Goal: Task Accomplishment & Management: Manage account settings

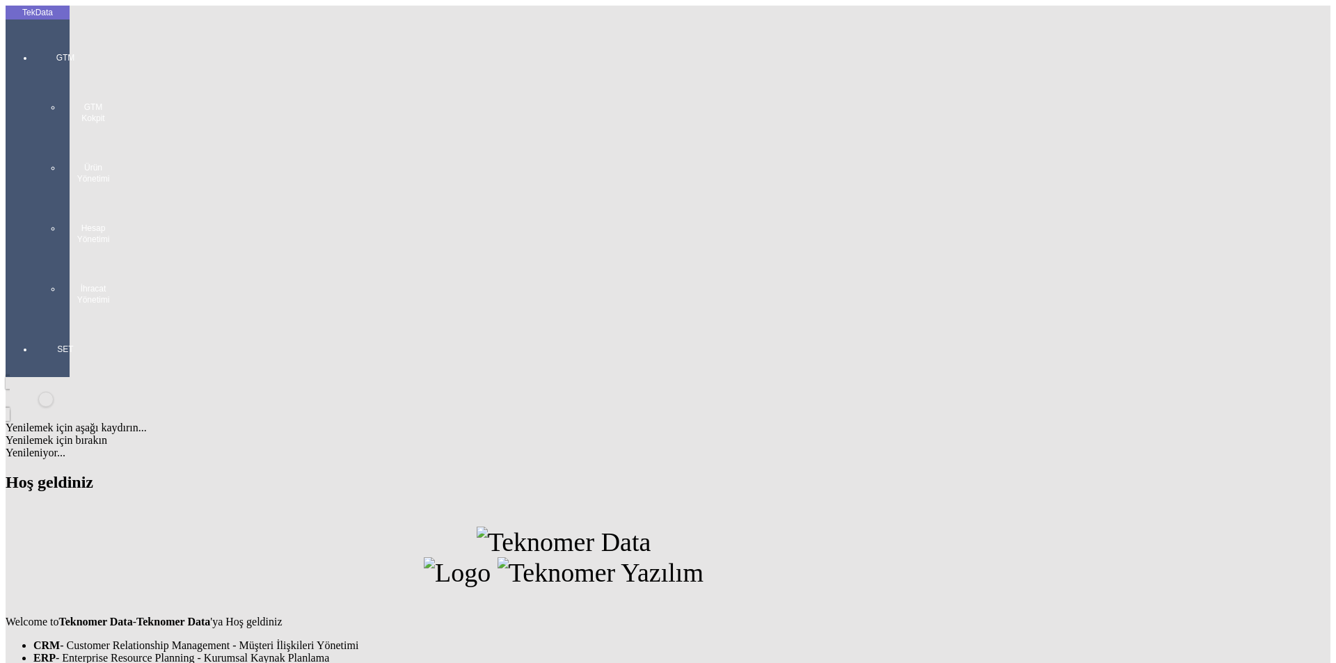
click at [33, 319] on div at bounding box center [65, 319] width 64 height 0
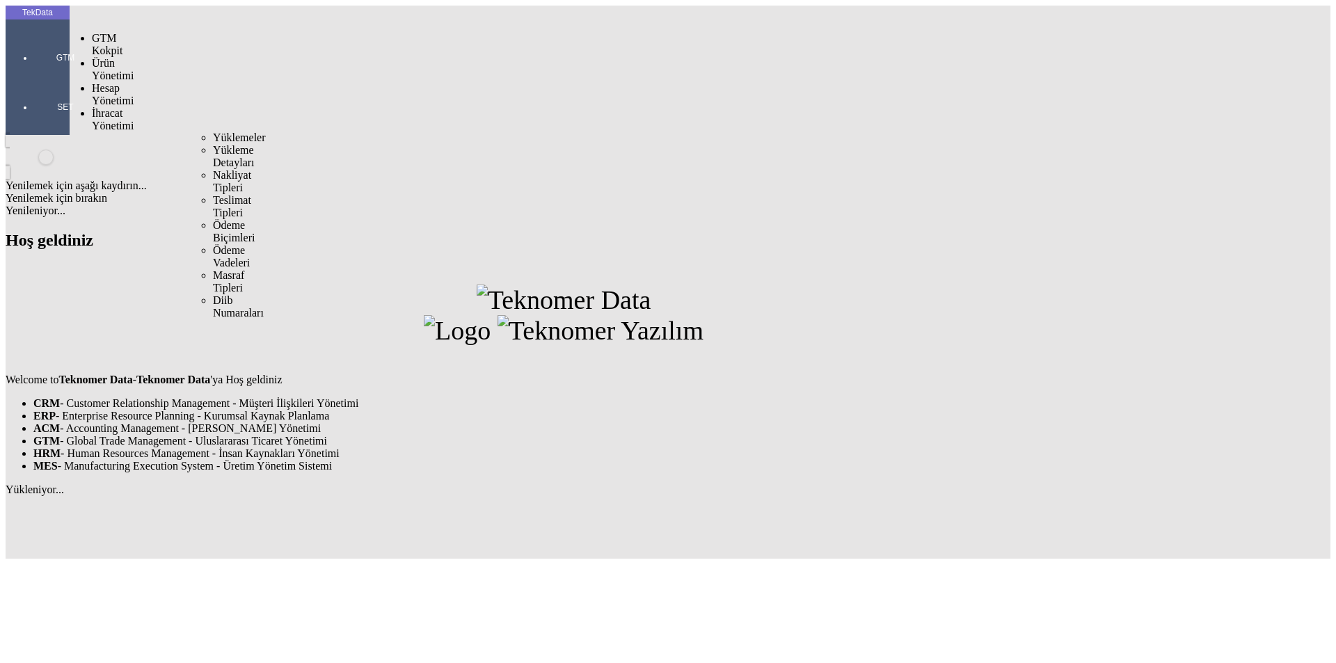
drag, startPoint x: 121, startPoint y: 81, endPoint x: 130, endPoint y: 81, distance: 9.0
click at [123, 107] on span "İhracat Yönetimi" at bounding box center [113, 119] width 42 height 24
click at [213, 132] on span "Yüklemeler" at bounding box center [239, 138] width 53 height 12
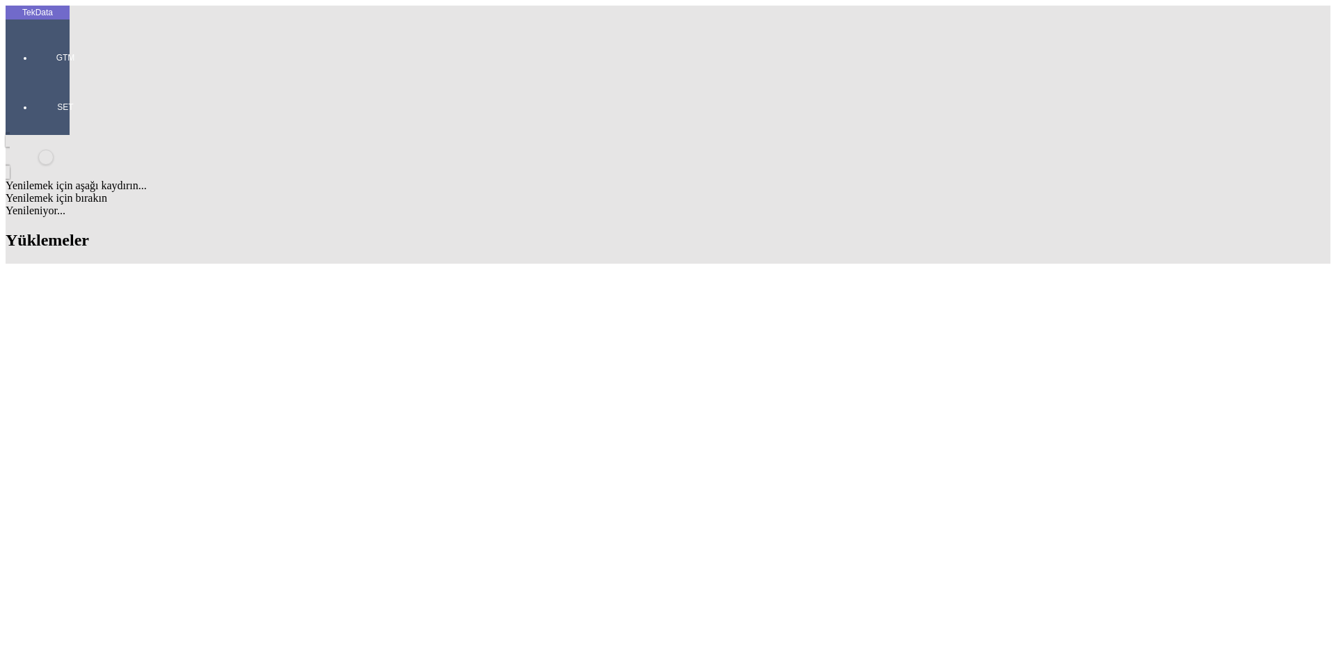
scroll to position [653, 0]
drag, startPoint x: 500, startPoint y: 301, endPoint x: 366, endPoint y: 304, distance: 134.3
copy tr "ET365050 - ET365051 - ET365053"
drag, startPoint x: 575, startPoint y: 303, endPoint x: 658, endPoint y: 303, distance: 82.8
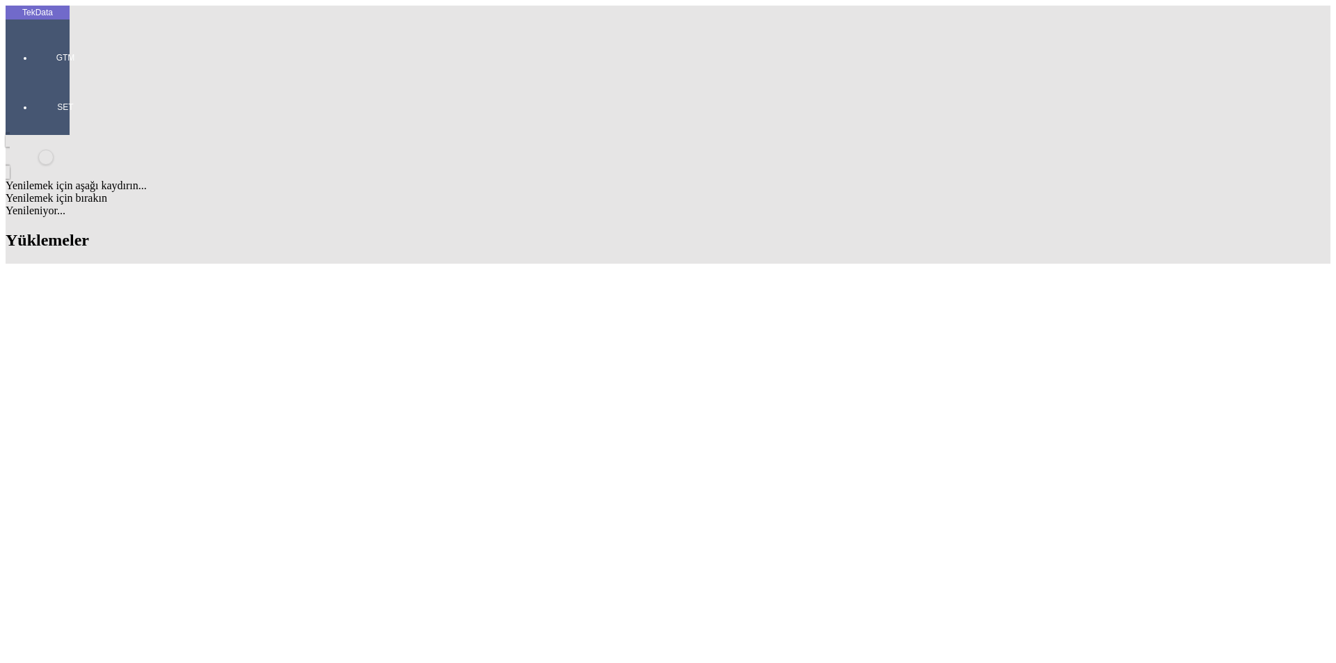
copy td "BDF2025000000485"
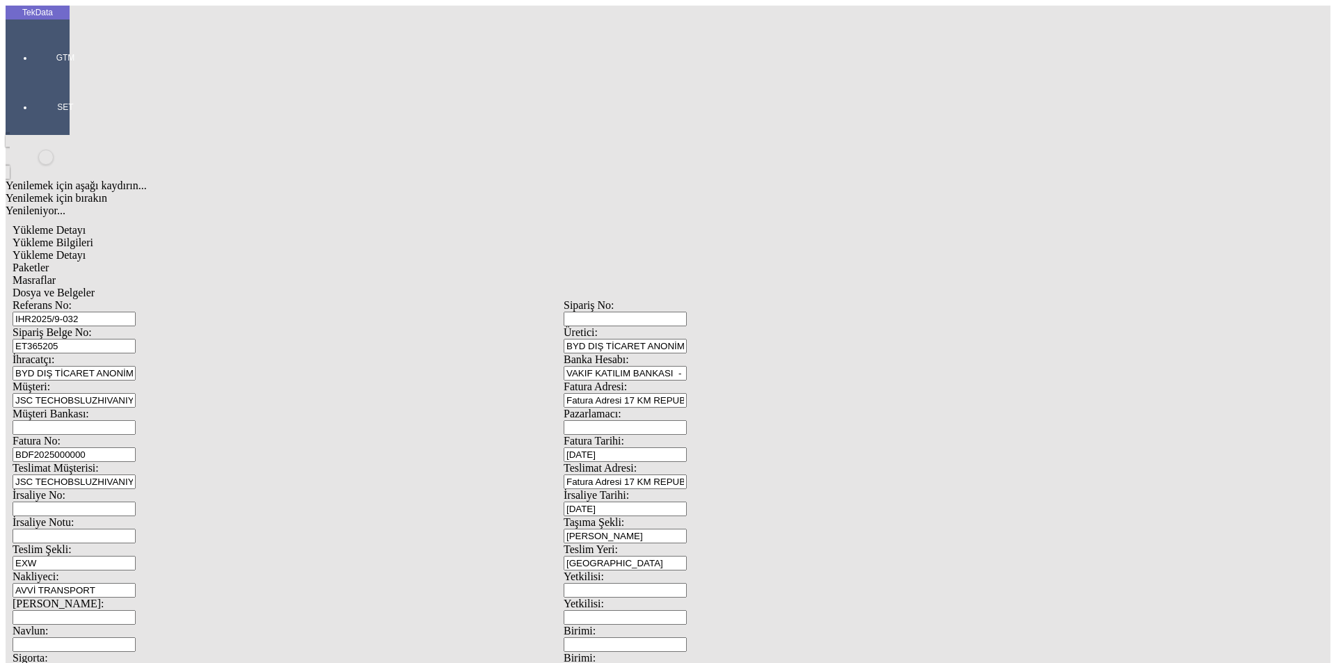
click at [136, 447] on input "BDF2025000000" at bounding box center [74, 454] width 123 height 15
drag, startPoint x: 292, startPoint y: 230, endPoint x: 150, endPoint y: 219, distance: 143.1
click at [150, 435] on div "Fatura No: BDF2025000000" at bounding box center [288, 448] width 551 height 27
paste input "485"
type input "BDF2025000000486"
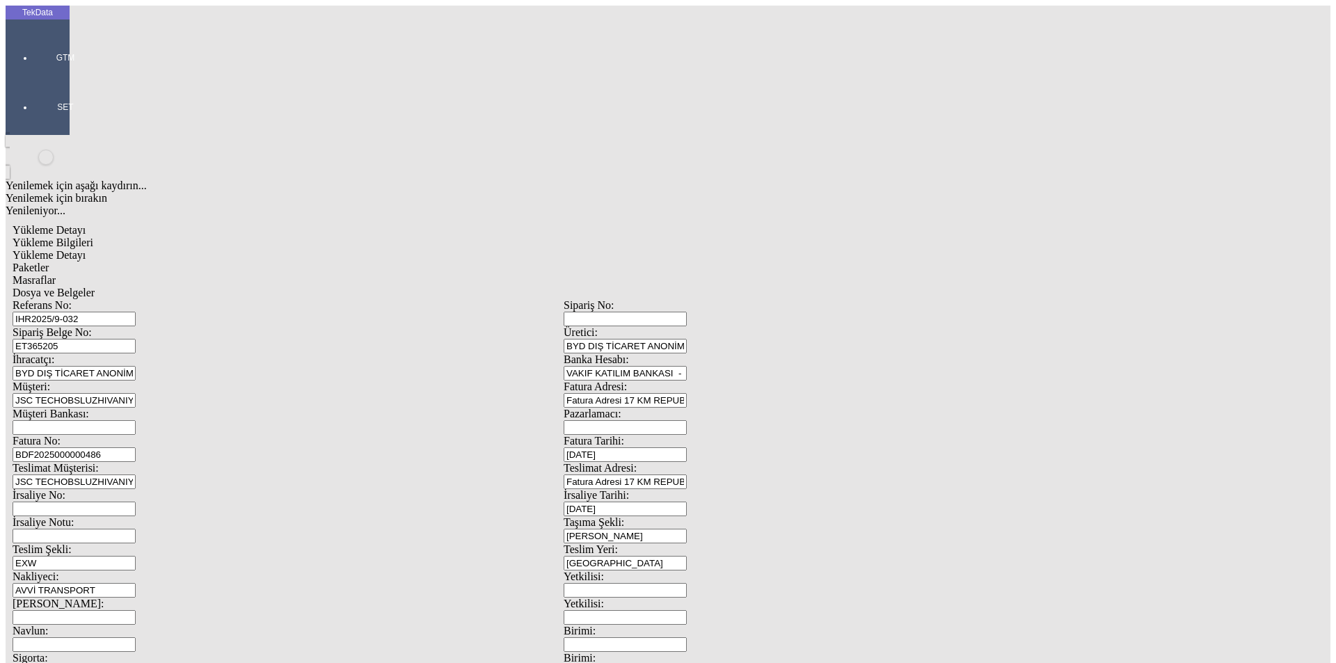
scroll to position [120, 0]
click at [86, 249] on span "Yükleme Detayı" at bounding box center [49, 255] width 73 height 12
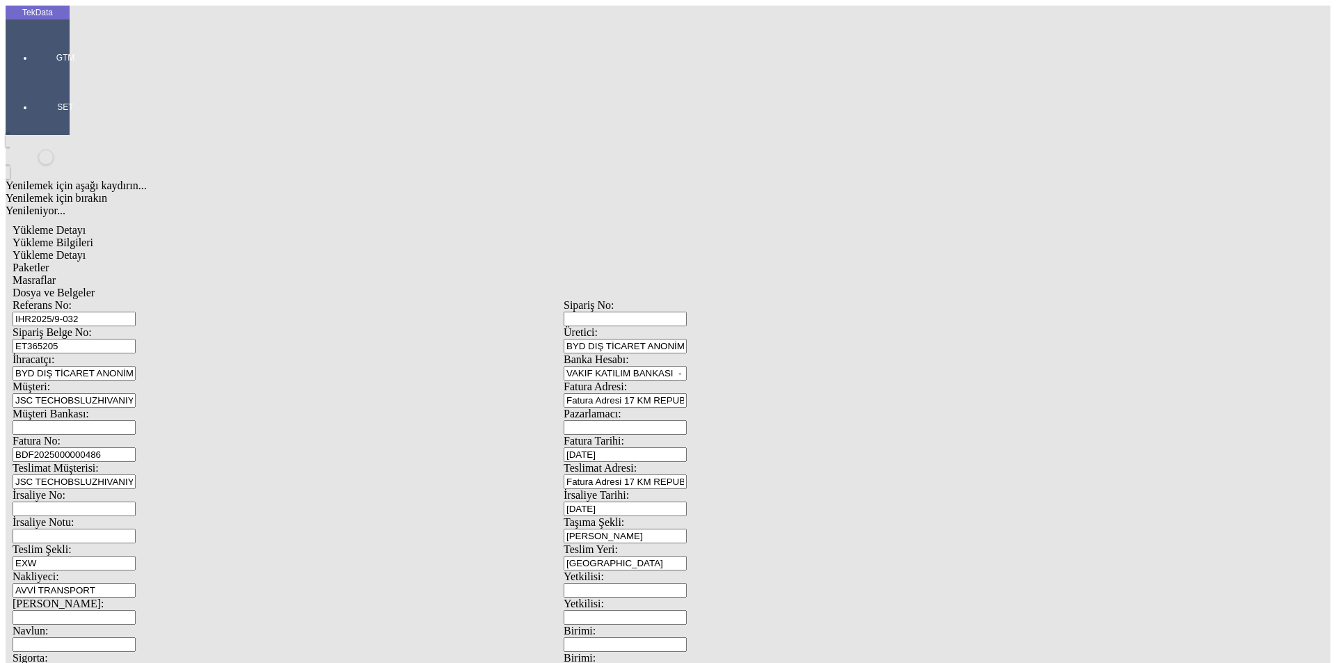
click at [93, 237] on span "Yükleme Bilgileri" at bounding box center [53, 243] width 81 height 12
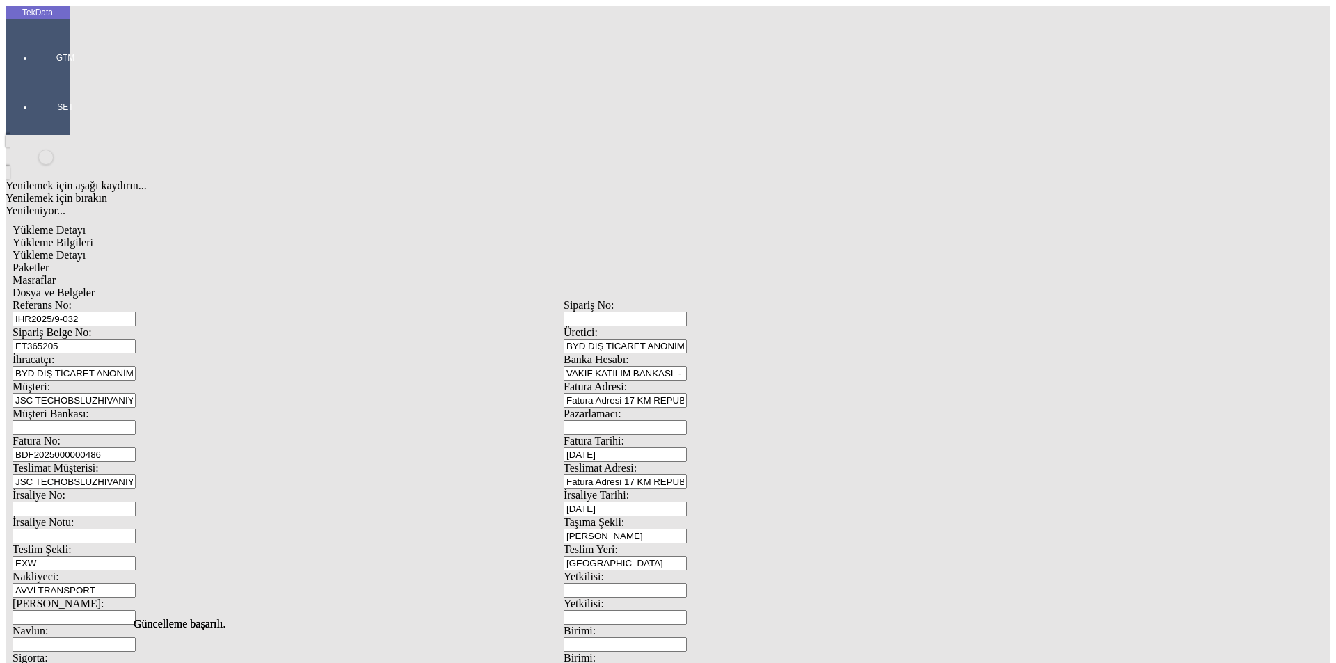
click at [86, 249] on span "Yükleme Detayı" at bounding box center [49, 255] width 73 height 12
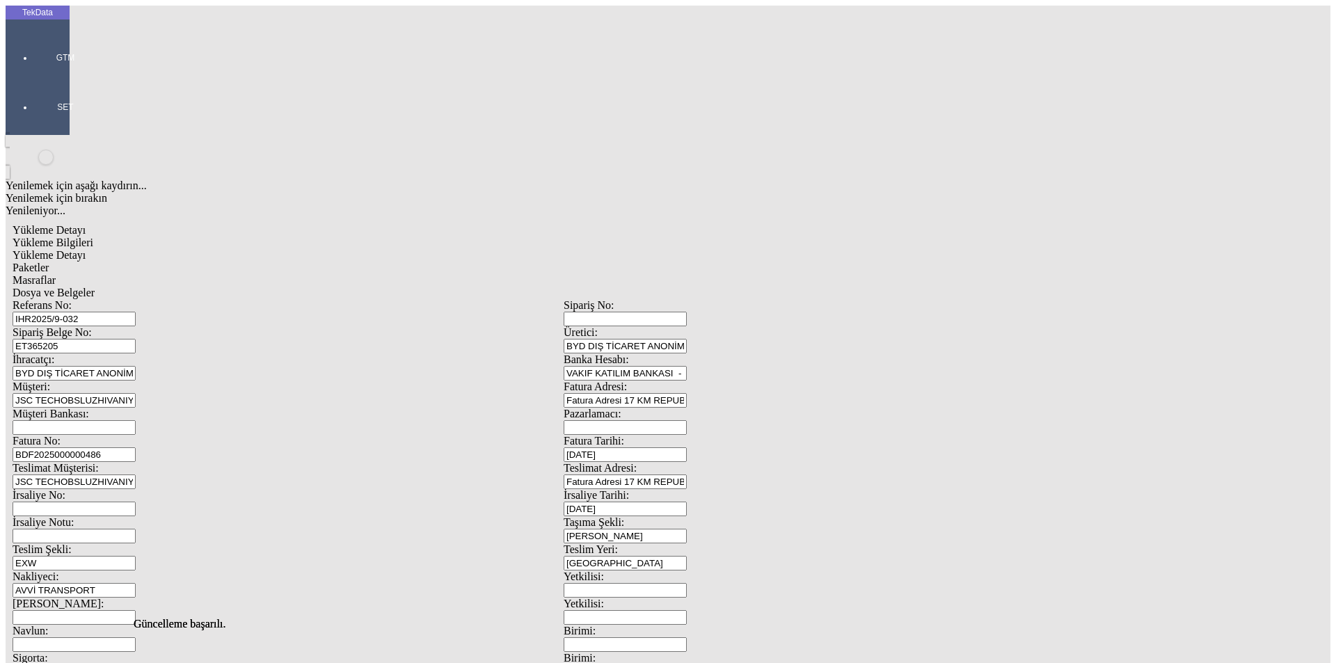
click at [331, 262] on div "Paketler" at bounding box center [564, 268] width 1102 height 13
click at [440, 274] on div "Masraflar" at bounding box center [564, 280] width 1102 height 13
click at [469, 287] on div "Dosya ve Belgeler" at bounding box center [564, 293] width 1102 height 13
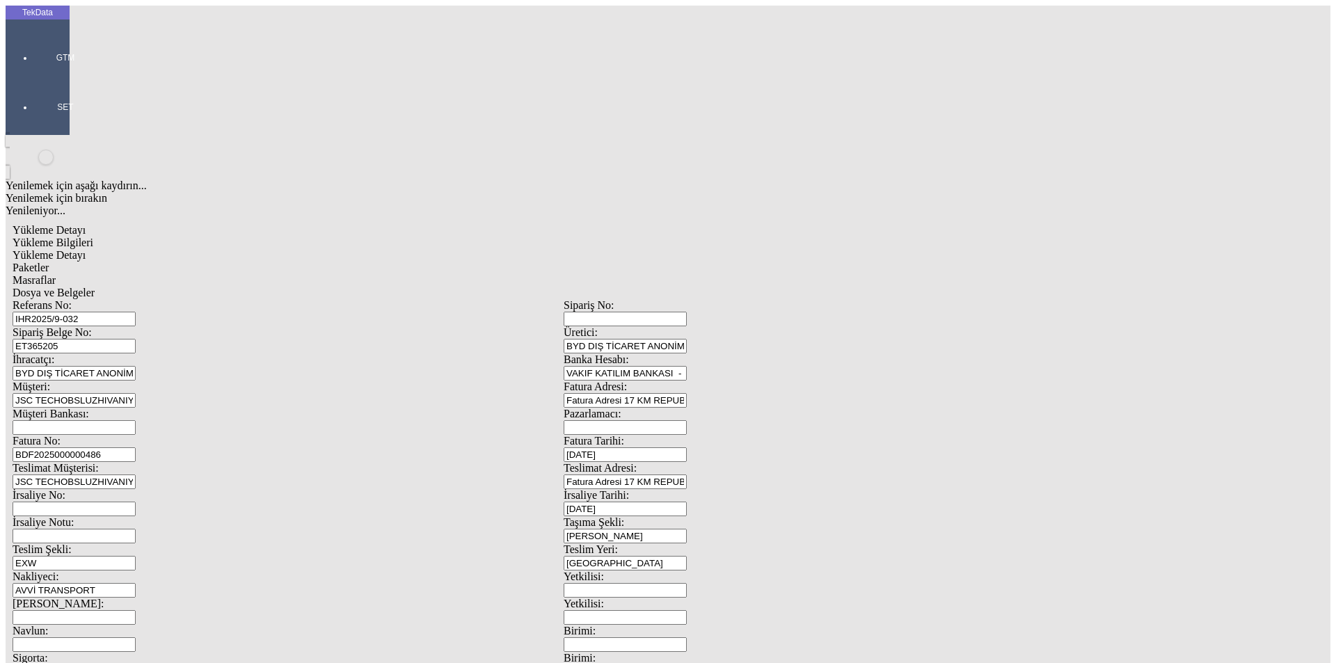
click at [515, 237] on div "Yükleme Bilgileri Yükleme Detayı Paketler Masraflar Dosya ve Belgeler Referans …" at bounding box center [564, 625] width 1102 height 777
click at [516, 287] on div "Dosya ve Belgeler" at bounding box center [564, 293] width 1102 height 13
drag, startPoint x: 134, startPoint y: 367, endPoint x: 132, endPoint y: 267, distance: 99.5
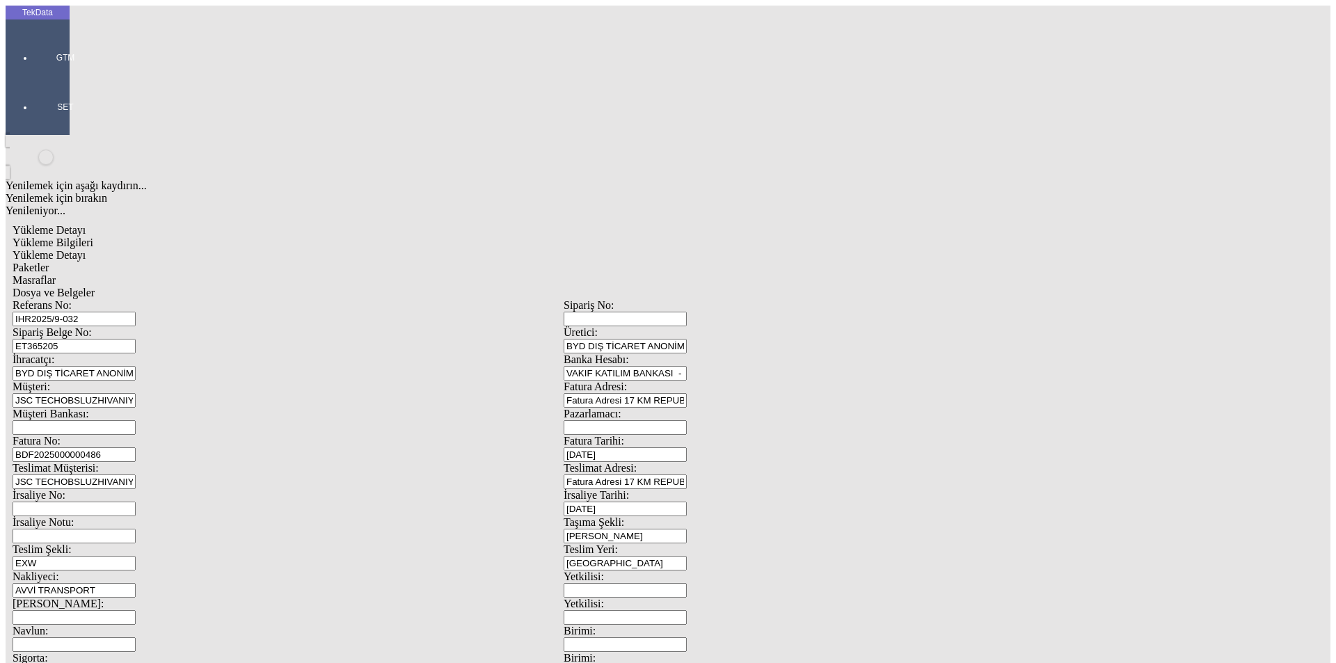
drag, startPoint x: 92, startPoint y: 524, endPoint x: 642, endPoint y: 341, distance: 580.1
click at [134, 237] on div "Yükleme Bilgileri" at bounding box center [564, 243] width 1102 height 13
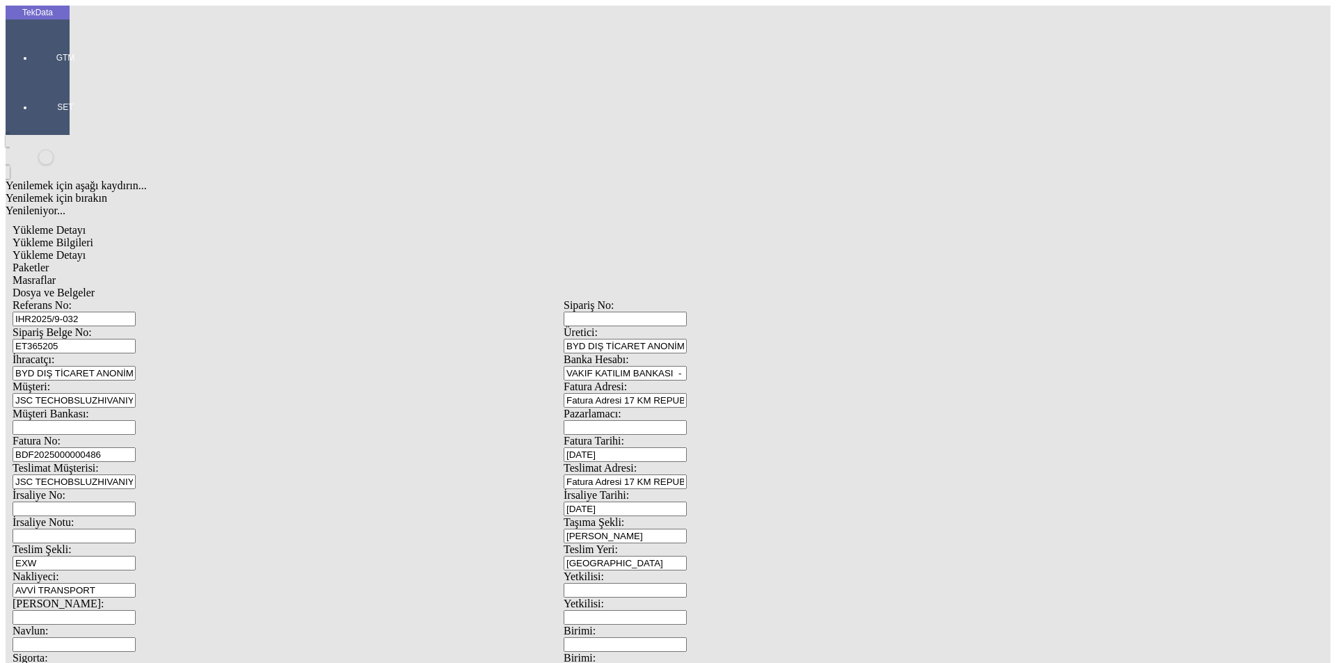
drag, startPoint x: 239, startPoint y: 125, endPoint x: 106, endPoint y: 131, distance: 133.1
click at [84, 326] on div "Sipariş Belge No: ET365205" at bounding box center [288, 339] width 551 height 27
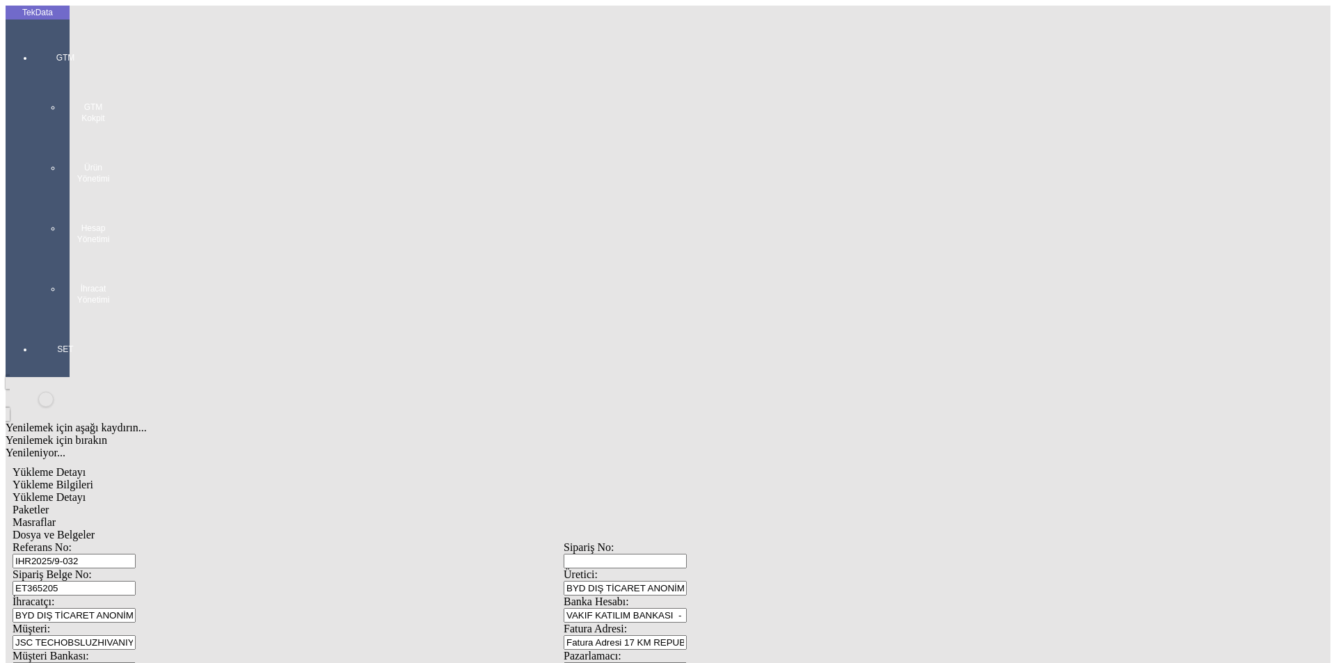
click at [46, 62] on div "GTM GTM Kokpit Ürün Yönetimi Hesap Yönetimi İhracat Yönetimi" at bounding box center [65, 174] width 64 height 292
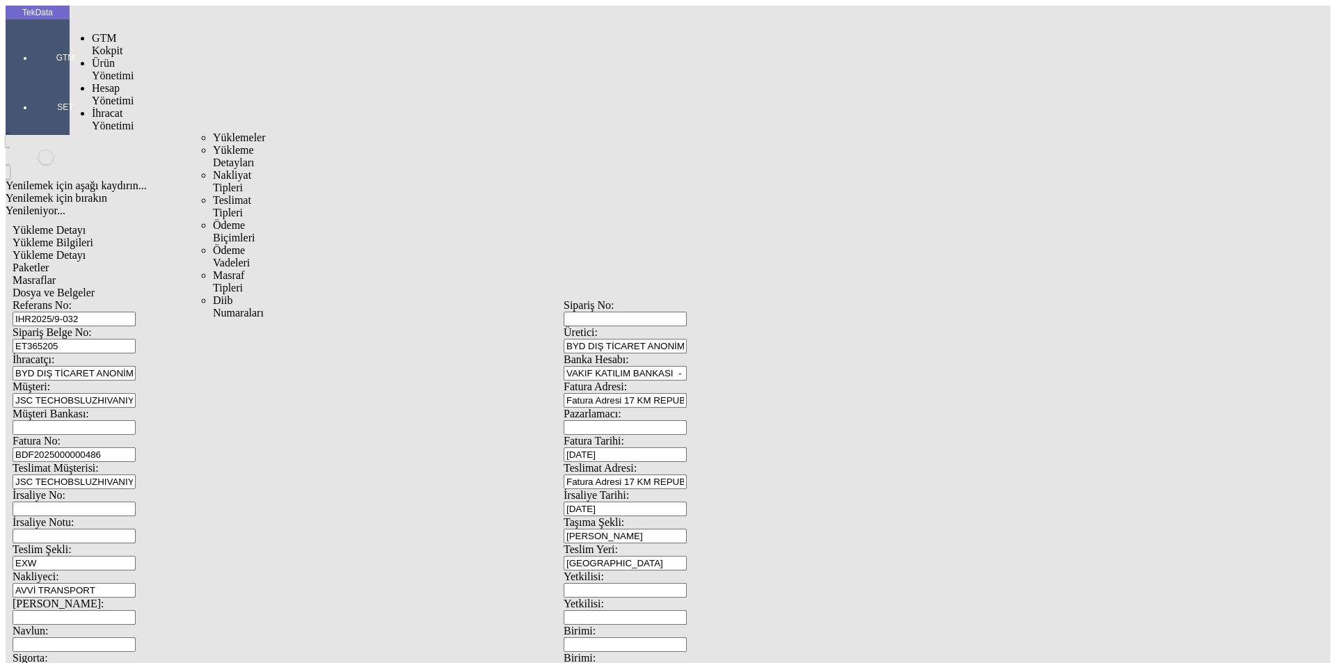
drag, startPoint x: 90, startPoint y: 82, endPoint x: 175, endPoint y: 88, distance: 84.4
click at [92, 107] on span "İhracat Yönetimi" at bounding box center [113, 119] width 42 height 24
click at [213, 132] on span "Yüklemeler" at bounding box center [239, 138] width 53 height 12
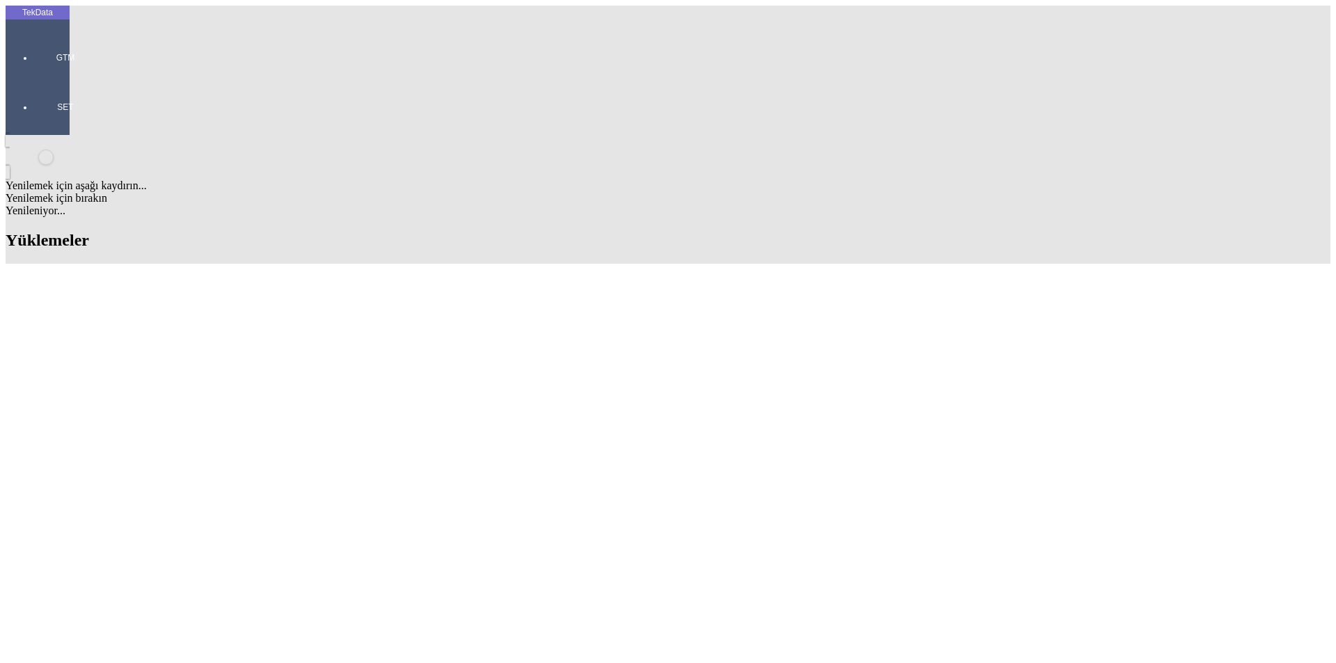
paste input "LLC STABIL GOLDENAGE"
type input "LLC STABIL GOLDENAGE"
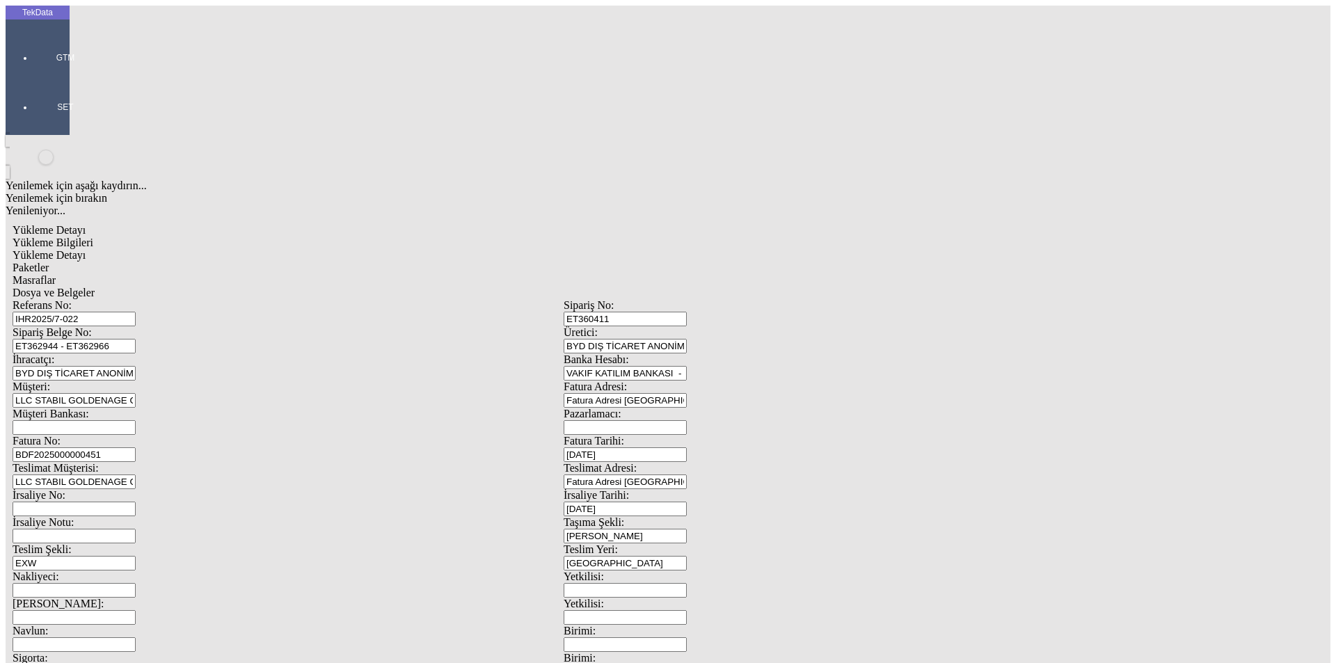
drag, startPoint x: 72, startPoint y: 126, endPoint x: 62, endPoint y: 125, distance: 9.8
click at [69, 217] on div "Yükleme Detayı Yükleme Bilgileri Yükleme Detayı Paketler Masraflar Dosya ve Bel…" at bounding box center [564, 618] width 1116 height 803
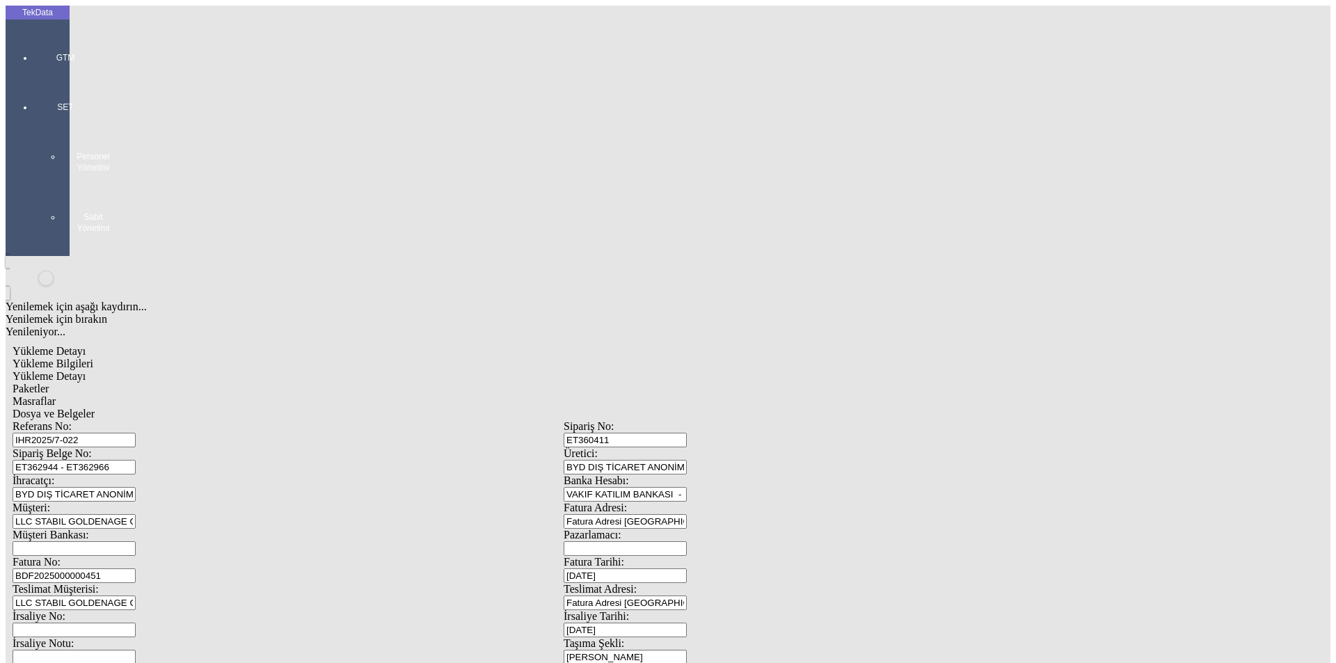
click at [136, 433] on input "IHR2025/7-022" at bounding box center [74, 440] width 123 height 15
drag, startPoint x: 289, startPoint y: 98, endPoint x: 117, endPoint y: 109, distance: 172.2
click at [118, 420] on div "Referans No: IHR2025/7-022" at bounding box center [288, 433] width 551 height 27
drag, startPoint x: 289, startPoint y: 127, endPoint x: 45, endPoint y: 127, distance: 243.6
click at [45, 127] on div "TekData GTM SET Personel Yönetimi Sabit Yönetimi Yenilemek için aşağı kaydırın.…" at bounding box center [564, 611] width 1116 height 1211
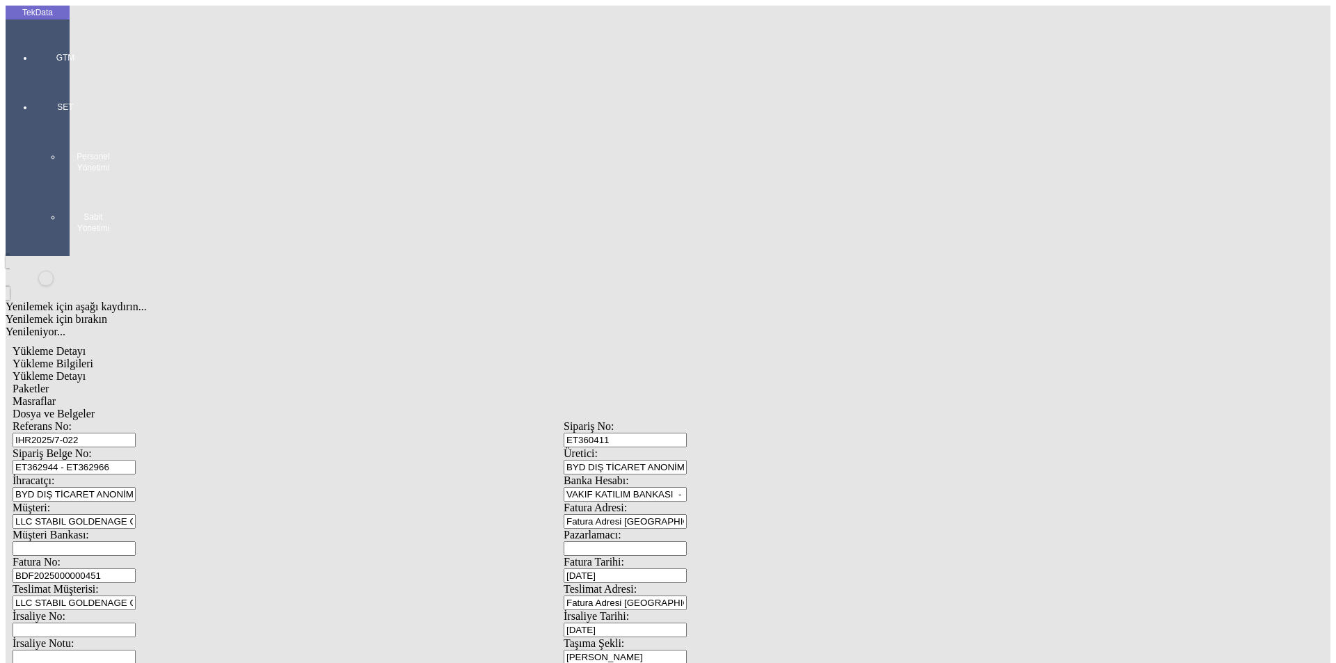
paste input "5219"
type input "ET365219"
click at [136, 569] on input "BDF2025000000451" at bounding box center [74, 576] width 123 height 15
type input "BDF2025000000"
type input "[DATE]"
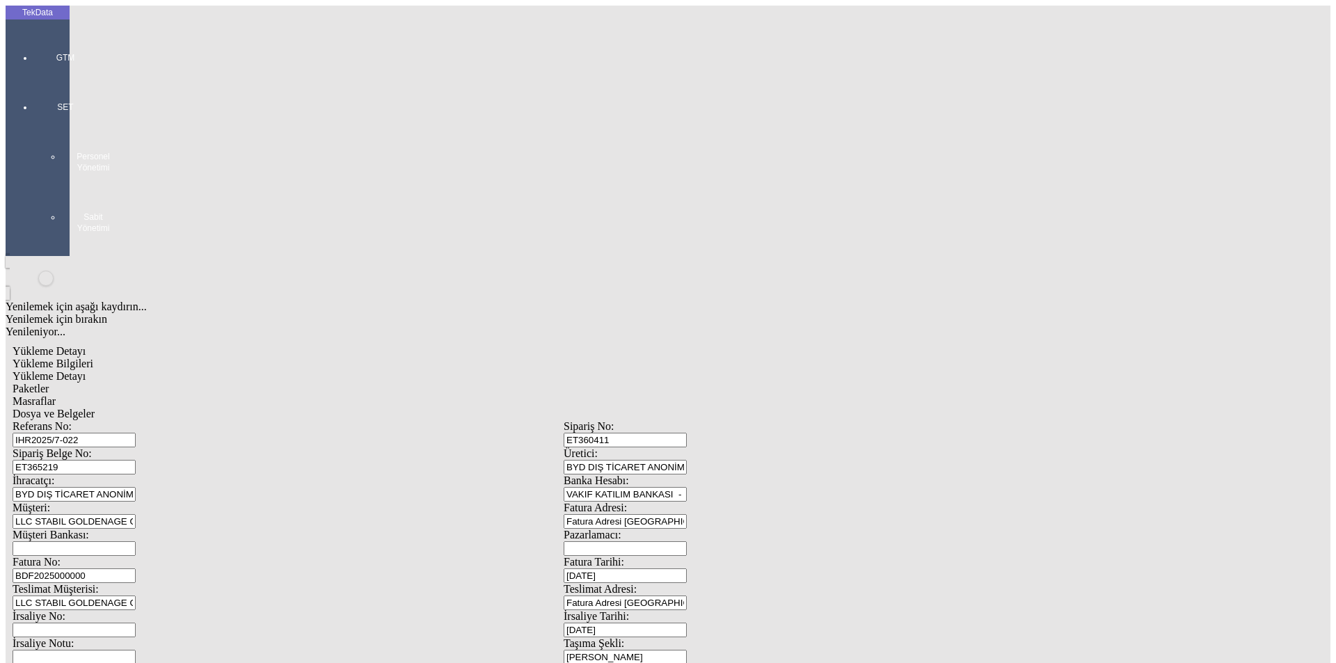
drag, startPoint x: 860, startPoint y: 278, endPoint x: 672, endPoint y: 277, distance: 188.6
click at [697, 610] on div "İrsaliye Tarihi: [DATE]" at bounding box center [839, 623] width 551 height 27
type input "[DATE]"
drag, startPoint x: 252, startPoint y: 356, endPoint x: 69, endPoint y: 340, distance: 183.7
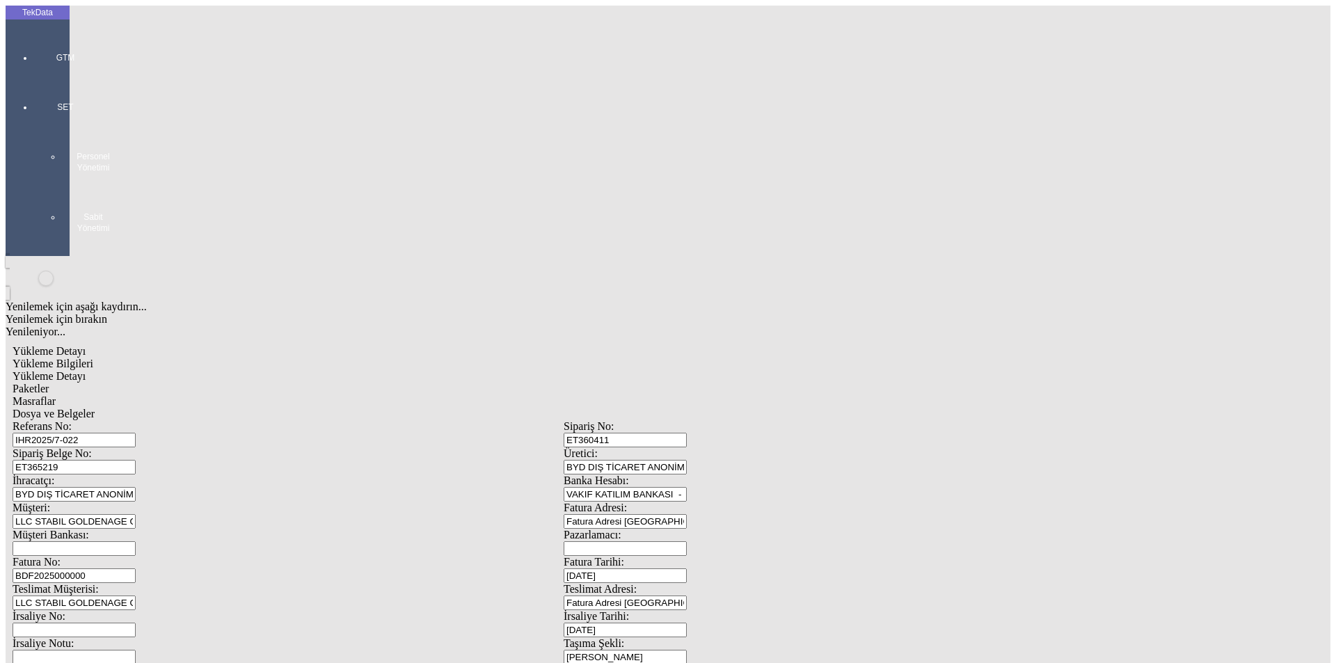
type input "[DATE]"
drag, startPoint x: 272, startPoint y: 484, endPoint x: 207, endPoint y: 486, distance: 64.7
type input "1"
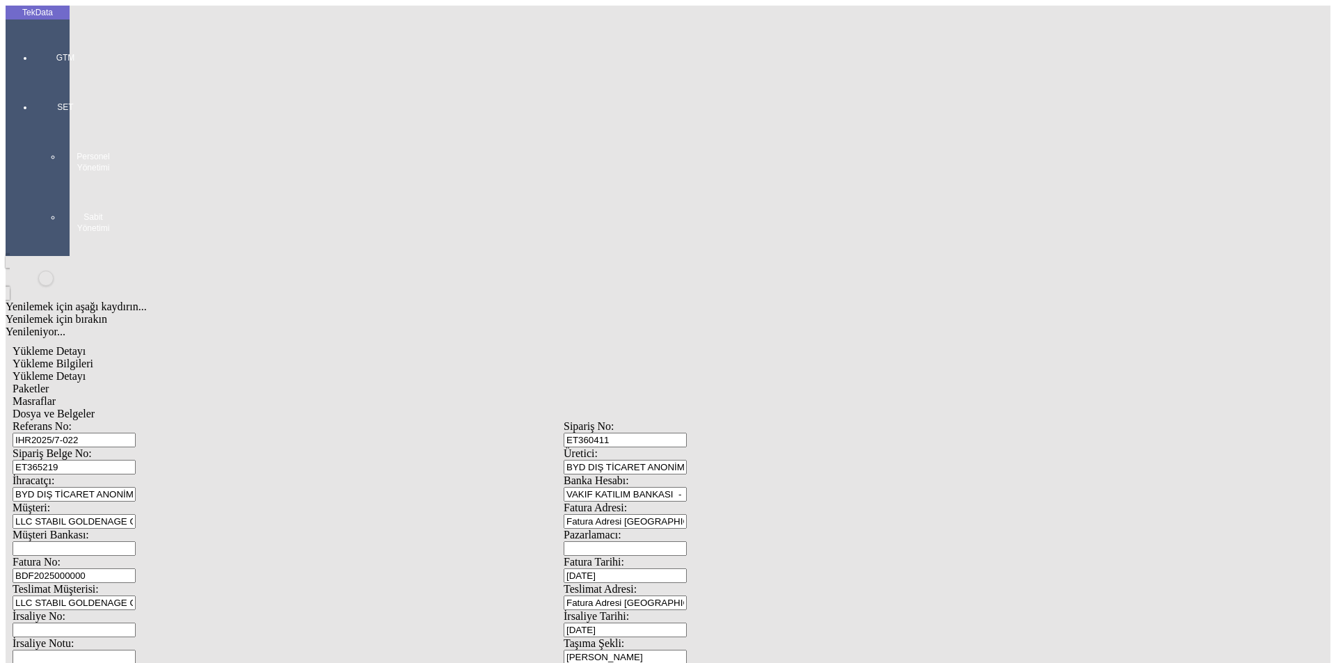
type input "[DATE]"
drag, startPoint x: 276, startPoint y: 530, endPoint x: 0, endPoint y: 526, distance: 276.3
click at [6, 530] on div "TekData GTM SET Personel Yönetimi Sabit Yönetimi Yenilemek için aşağı kaydırın.…" at bounding box center [564, 611] width 1116 height 1211
type input "10344.45"
drag, startPoint x: 477, startPoint y: 520, endPoint x: 447, endPoint y: 525, distance: 29.6
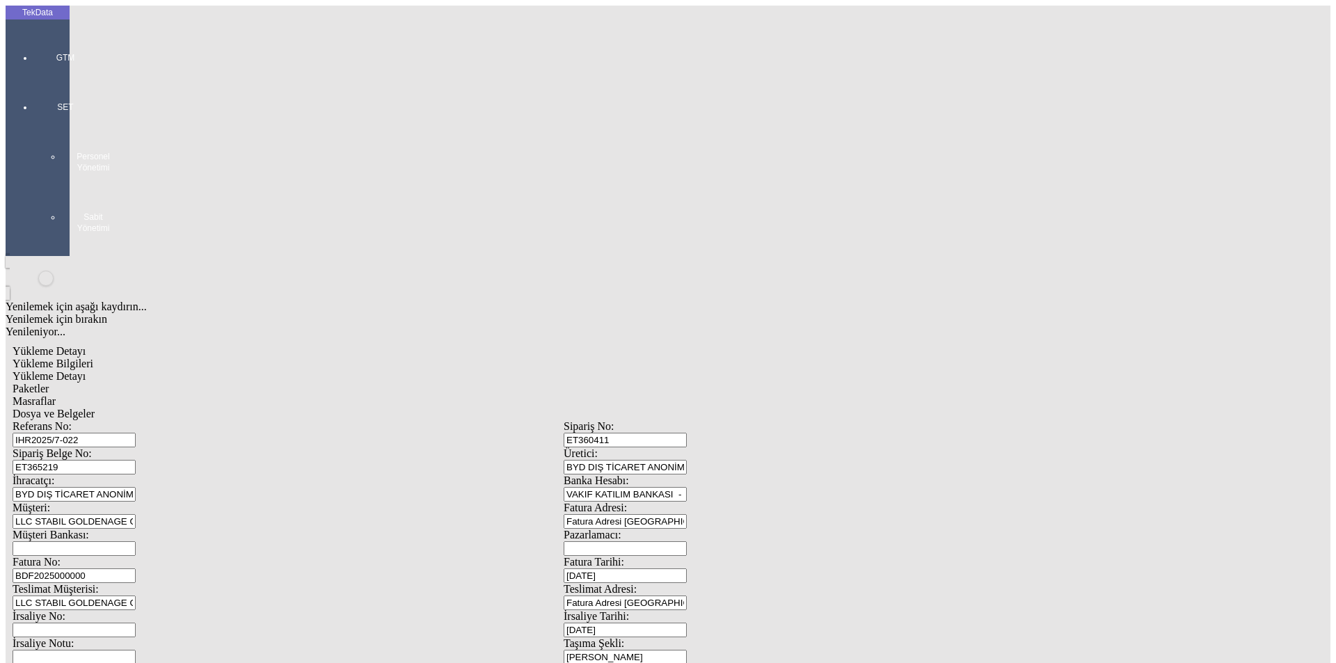
type input "10425.65"
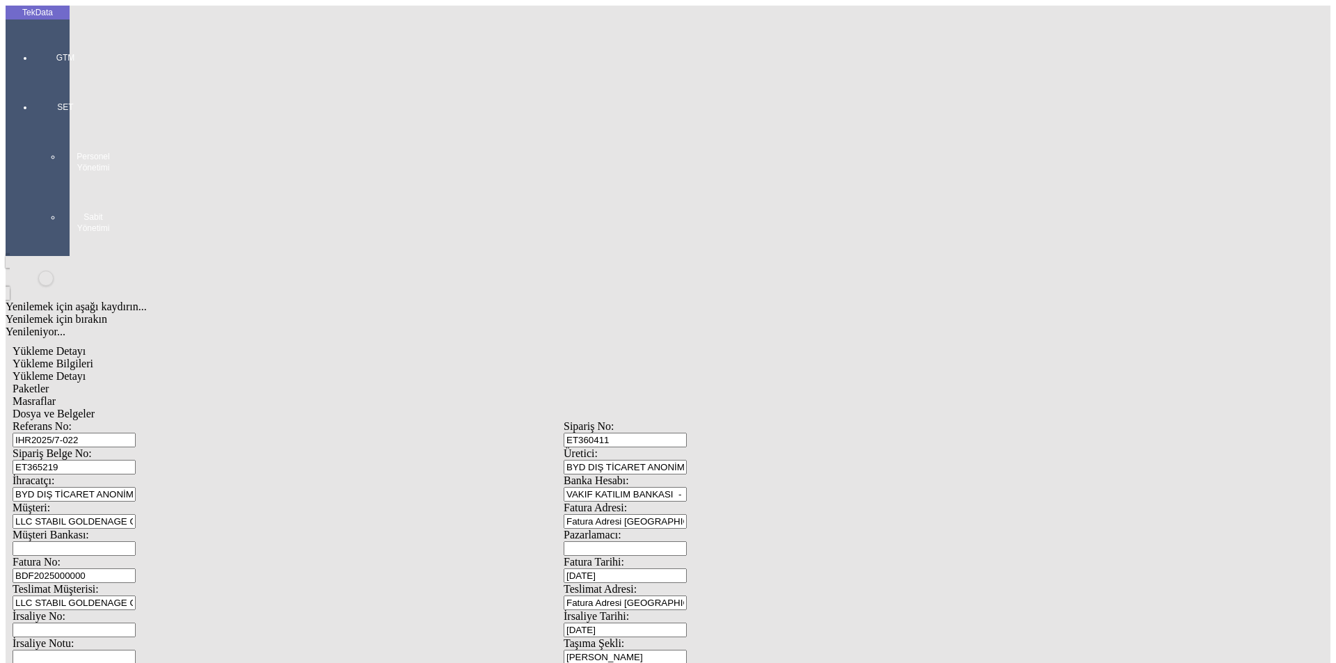
click at [86, 370] on span "Yükleme Detayı" at bounding box center [49, 376] width 73 height 12
click at [619, 328] on div "Evet" at bounding box center [680, 321] width 201 height 13
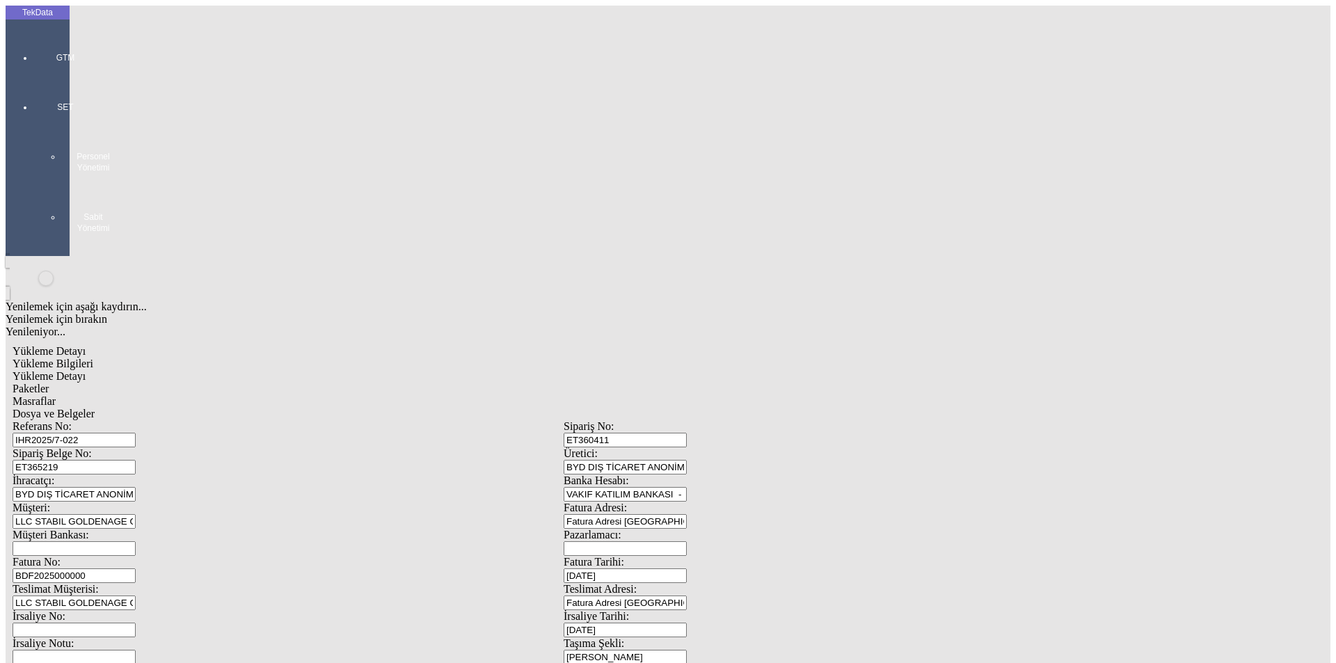
drag, startPoint x: 164, startPoint y: 209, endPoint x: 35, endPoint y: 207, distance: 128.7
type input "4248.1"
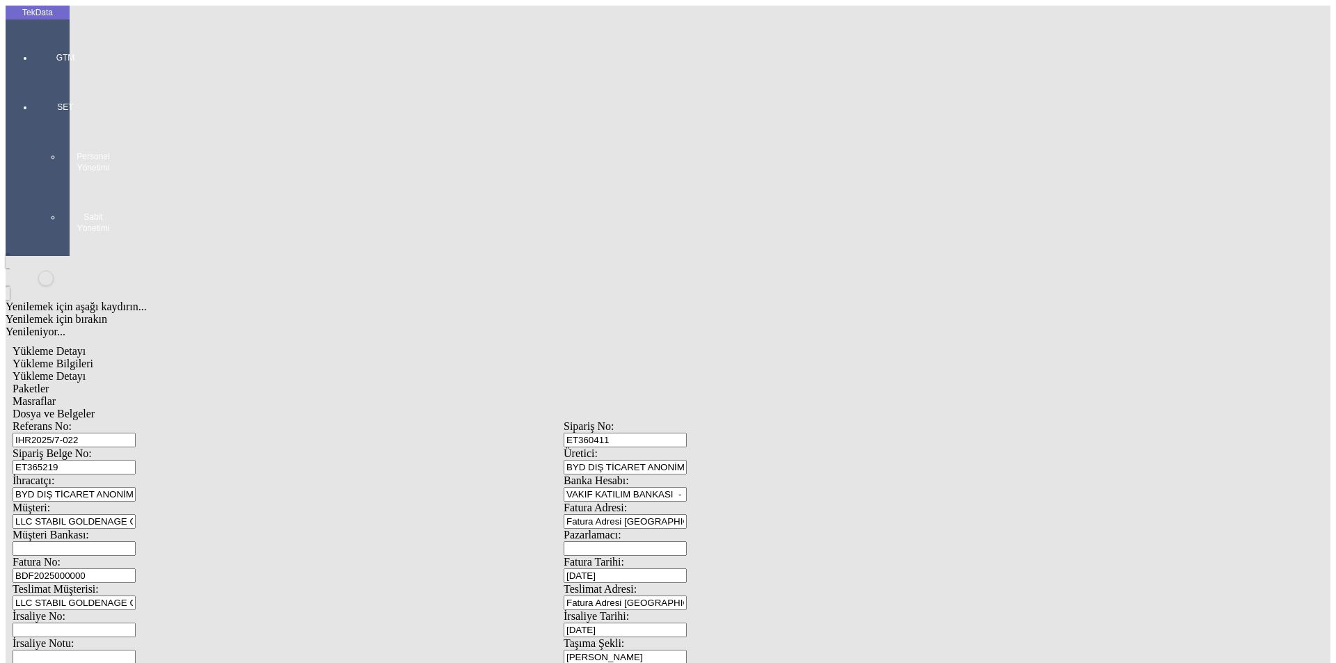
type input "1.05"
drag, startPoint x: 806, startPoint y: 262, endPoint x: 705, endPoint y: 248, distance: 101.9
type input "1792.8"
drag, startPoint x: 193, startPoint y: 289, endPoint x: 86, endPoint y: 295, distance: 107.3
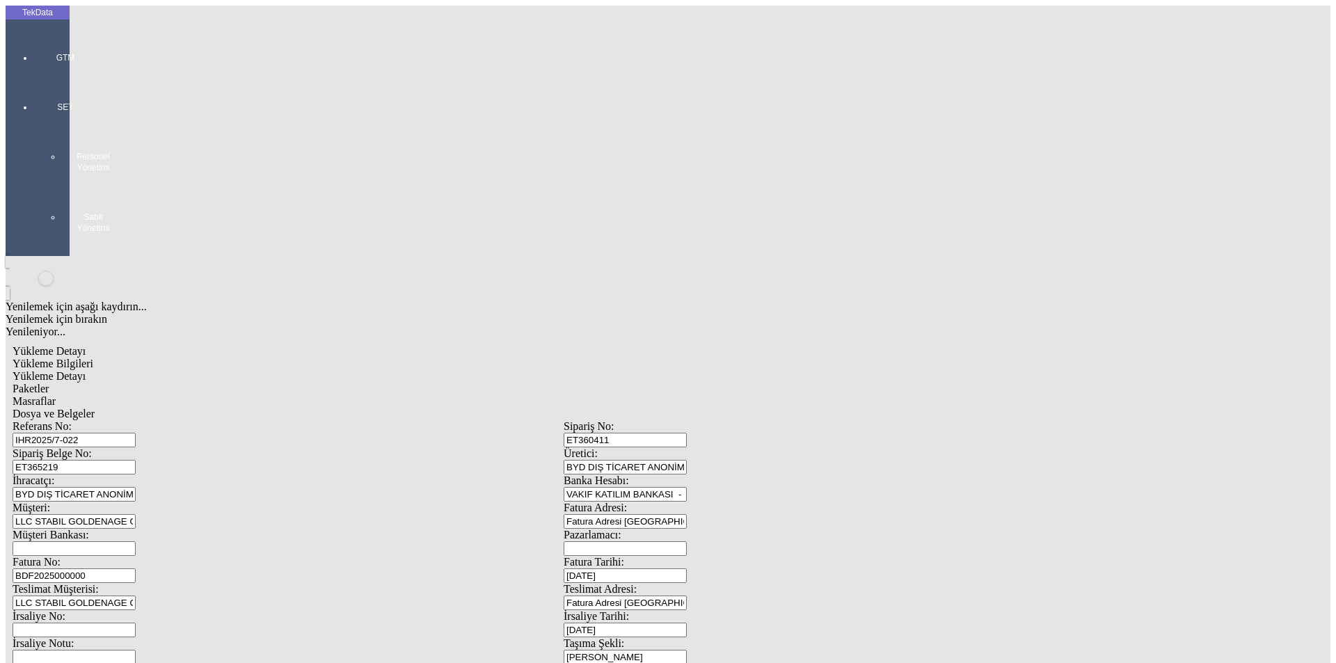
type input "1808.7"
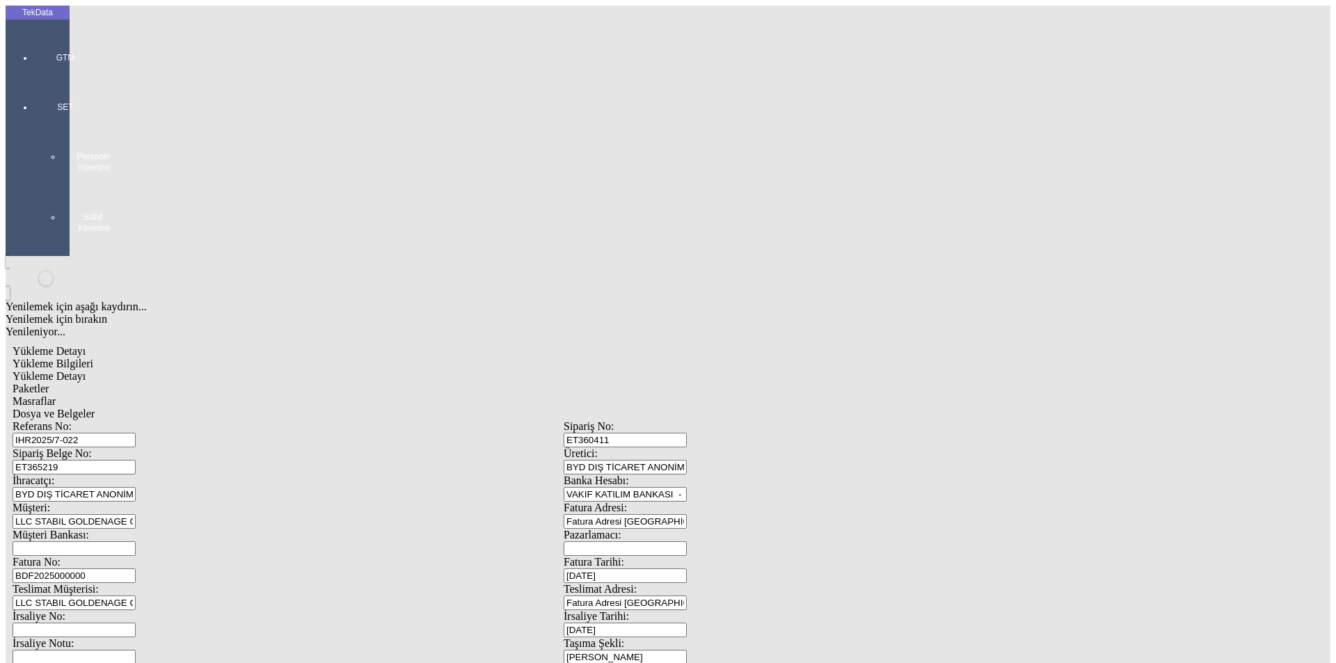
drag, startPoint x: 219, startPoint y: 220, endPoint x: 38, endPoint y: 205, distance: 181.6
type input "17398"
drag, startPoint x: 801, startPoint y: 277, endPoint x: 564, endPoint y: 271, distance: 236.7
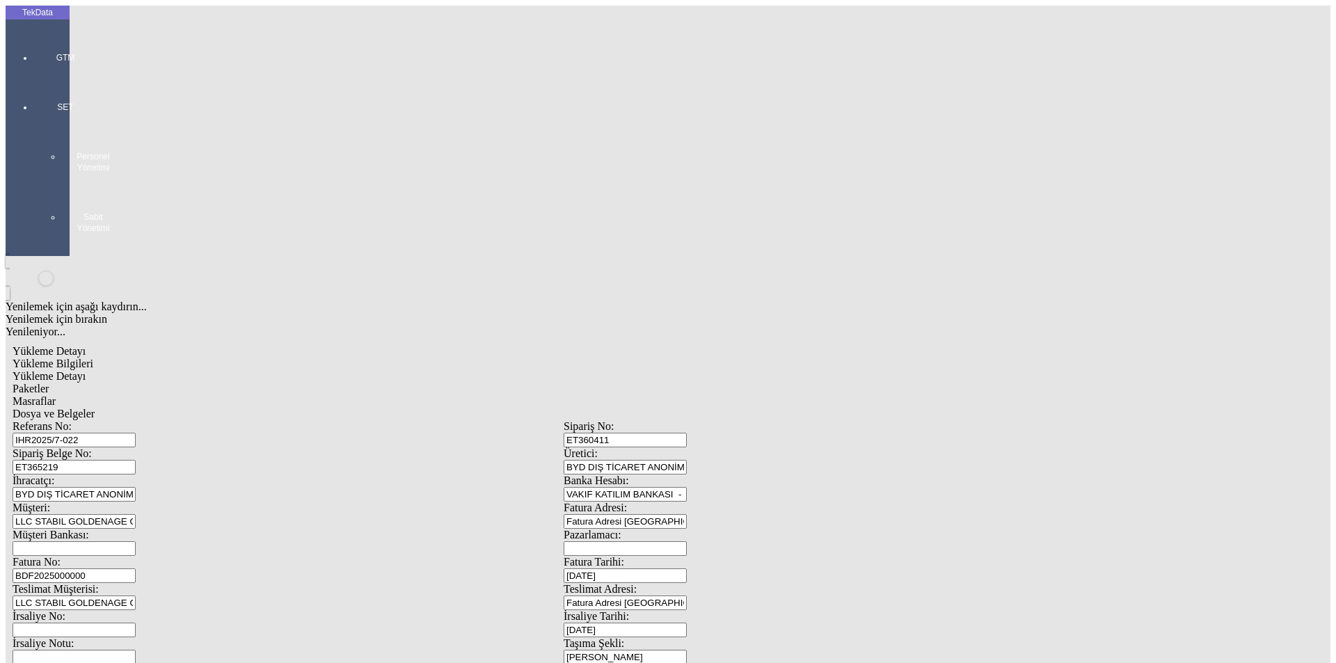
type input "8551.65"
drag, startPoint x: 136, startPoint y: 302, endPoint x: 31, endPoint y: 303, distance: 105.1
type input "8616.95"
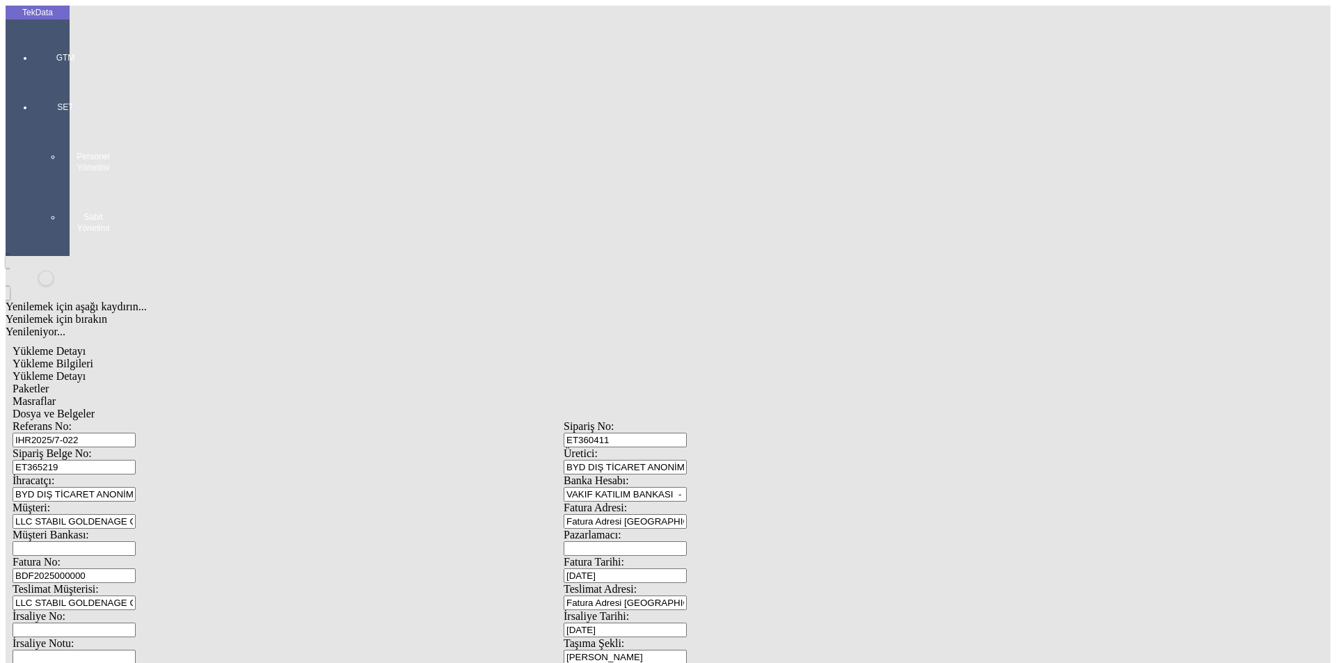
click at [344, 383] on div "Paketler" at bounding box center [564, 389] width 1102 height 13
drag, startPoint x: 765, startPoint y: 148, endPoint x: 683, endPoint y: 150, distance: 82.1
type input "135"
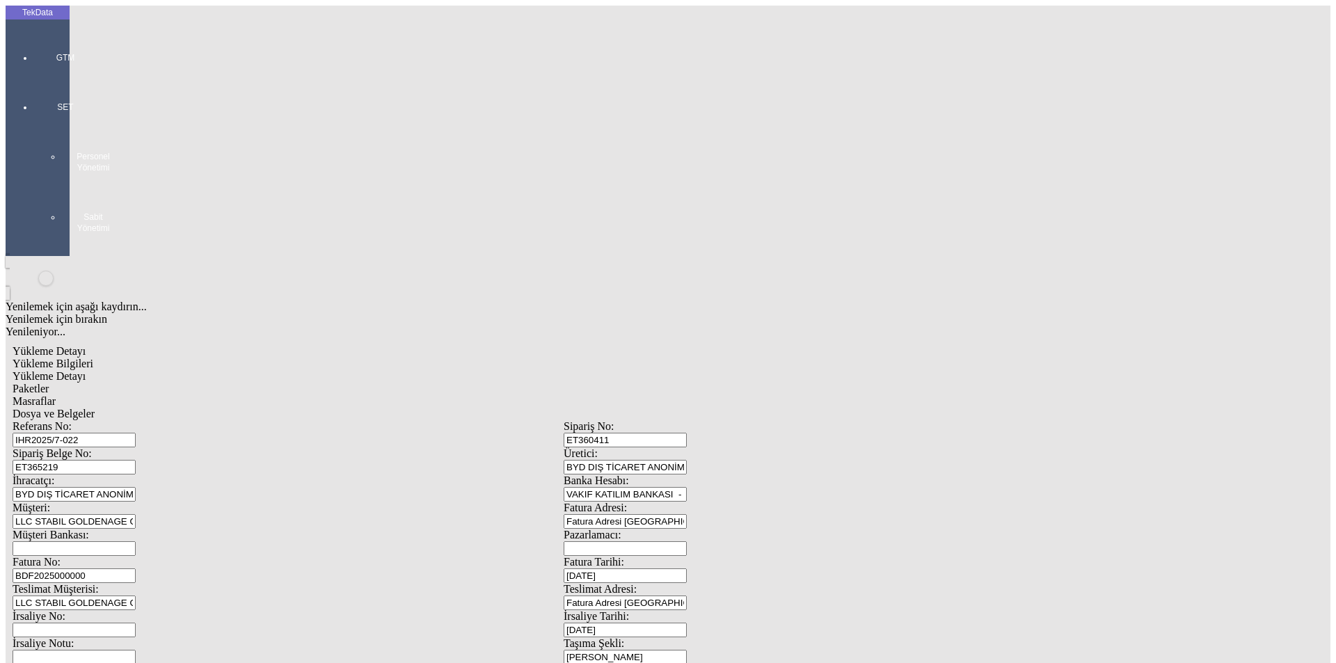
drag, startPoint x: 810, startPoint y: 450, endPoint x: 493, endPoint y: 157, distance: 431.9
drag, startPoint x: 374, startPoint y: 77, endPoint x: 518, endPoint y: 66, distance: 144.5
click at [375, 395] on div "Masraflar" at bounding box center [564, 401] width 1102 height 13
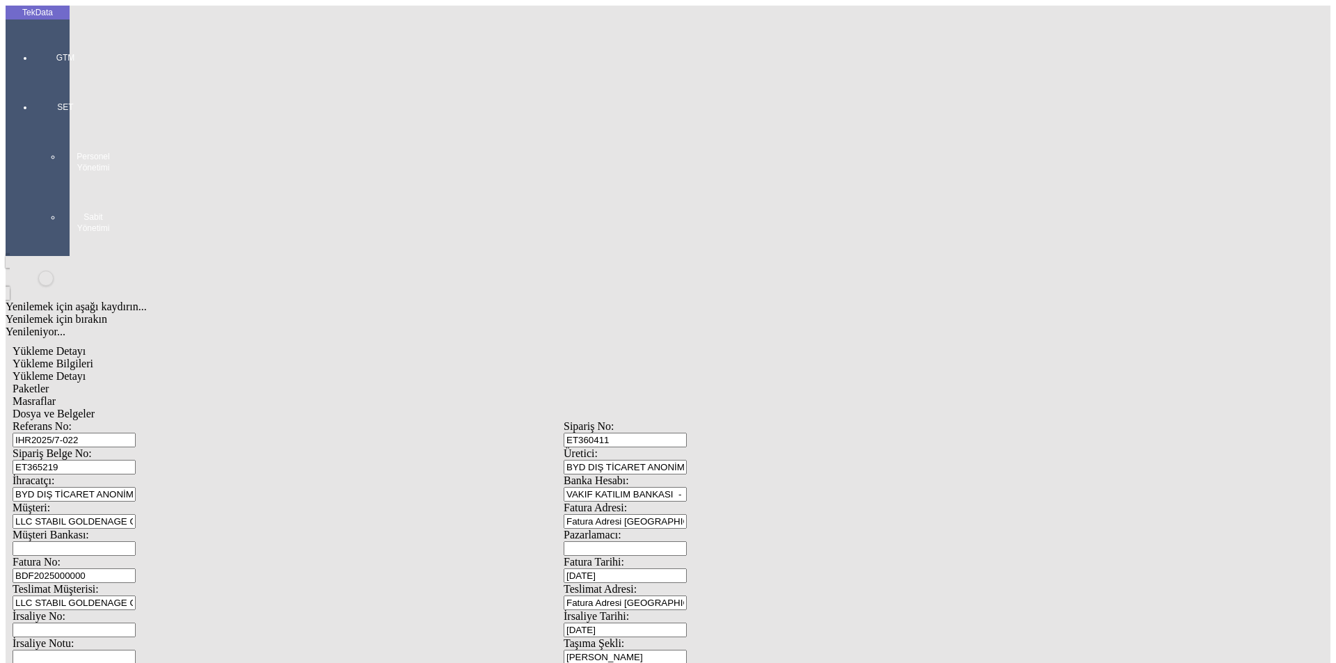
click at [518, 408] on div "Dosya ve Belgeler" at bounding box center [564, 414] width 1102 height 13
click at [95, 408] on span "Dosya ve Belgeler" at bounding box center [54, 414] width 82 height 12
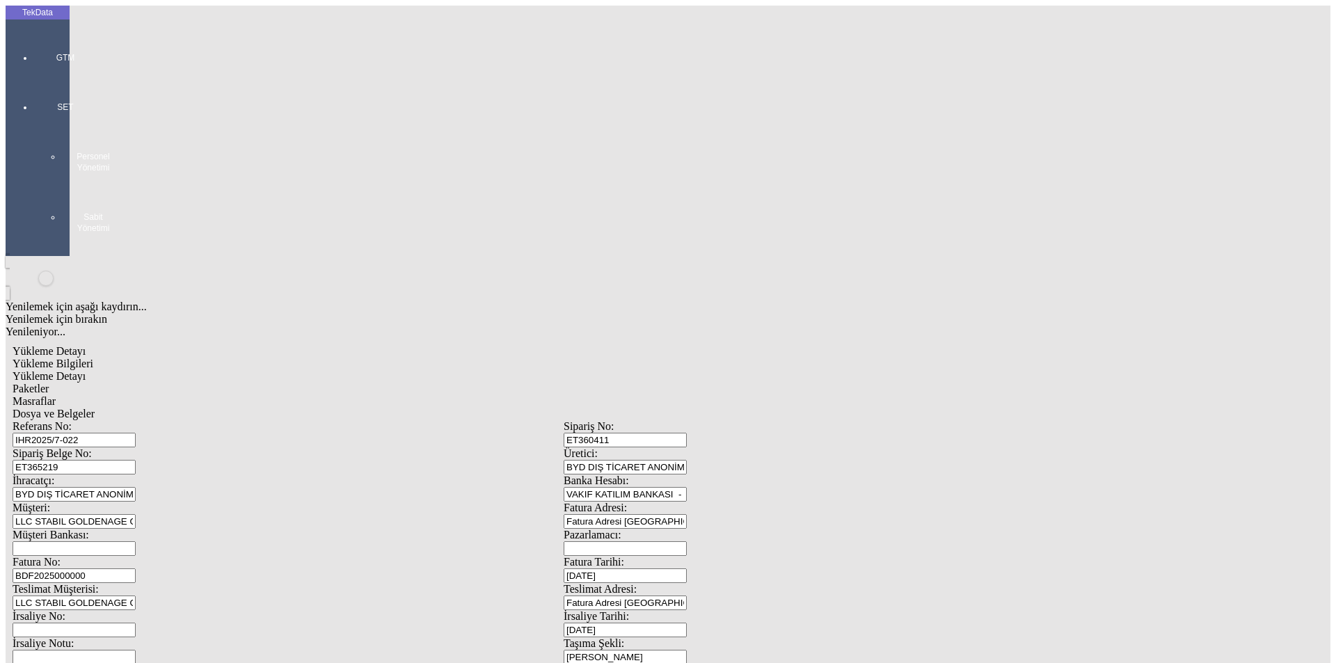
click at [93, 358] on span "Yükleme Bilgileri" at bounding box center [53, 364] width 81 height 12
drag, startPoint x: 241, startPoint y: 100, endPoint x: 189, endPoint y: 96, distance: 52.4
click at [136, 433] on input "IHR2025/7-022" at bounding box center [74, 440] width 123 height 15
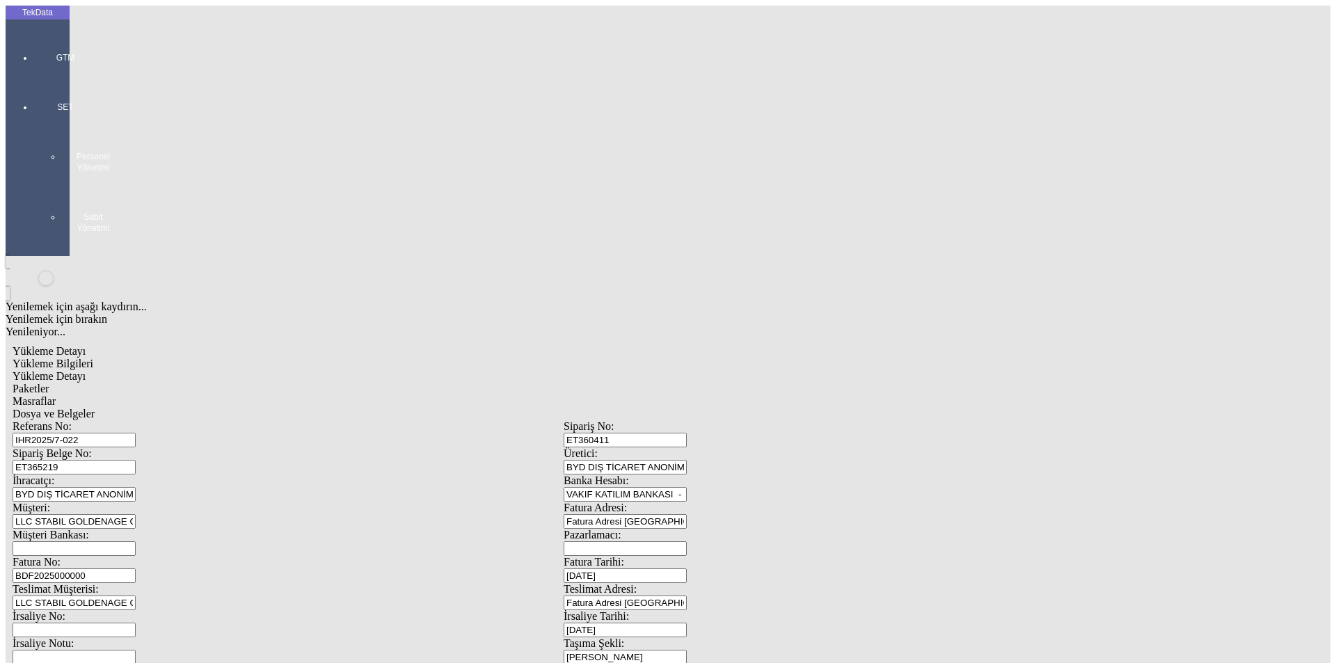
drag, startPoint x: 276, startPoint y: 99, endPoint x: 67, endPoint y: 99, distance: 208.8
drag, startPoint x: 166, startPoint y: 127, endPoint x: 150, endPoint y: 127, distance: 16.0
click at [147, 447] on div "Sipariş Belge No: ET365219" at bounding box center [288, 460] width 551 height 27
click at [493, 408] on div "Dosya ve Belgeler" at bounding box center [564, 414] width 1102 height 13
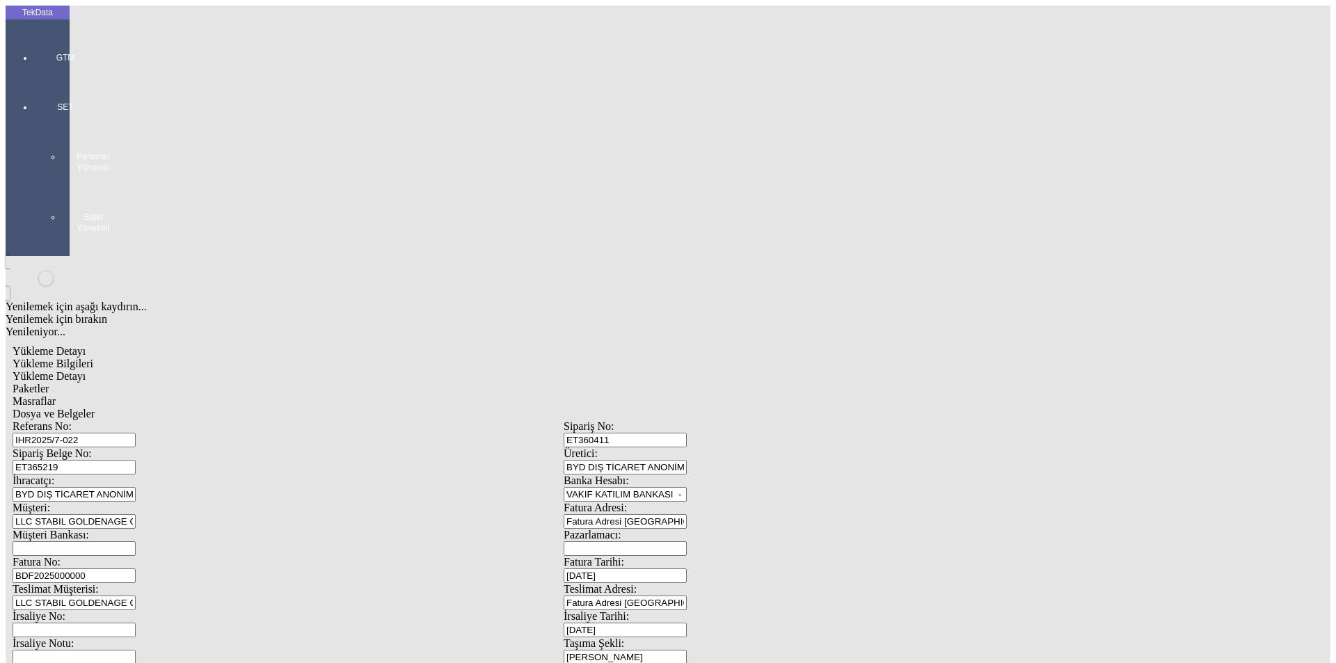
click at [154, 358] on div "Yükleme Bilgileri" at bounding box center [564, 364] width 1102 height 13
drag, startPoint x: 325, startPoint y: 182, endPoint x: 68, endPoint y: 195, distance: 257.8
